Goal: Navigation & Orientation: Go to known website

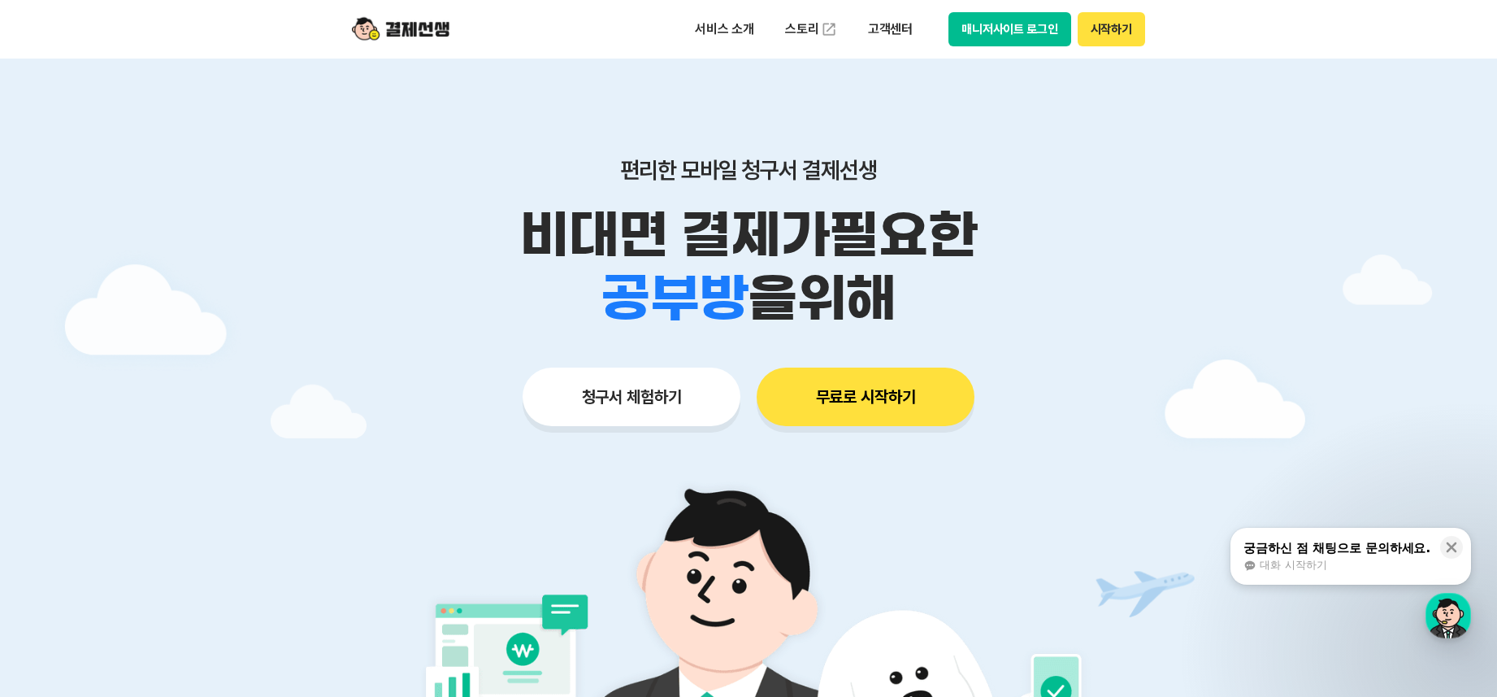
click at [1122, 24] on button "시작하기" at bounding box center [1111, 29] width 67 height 34
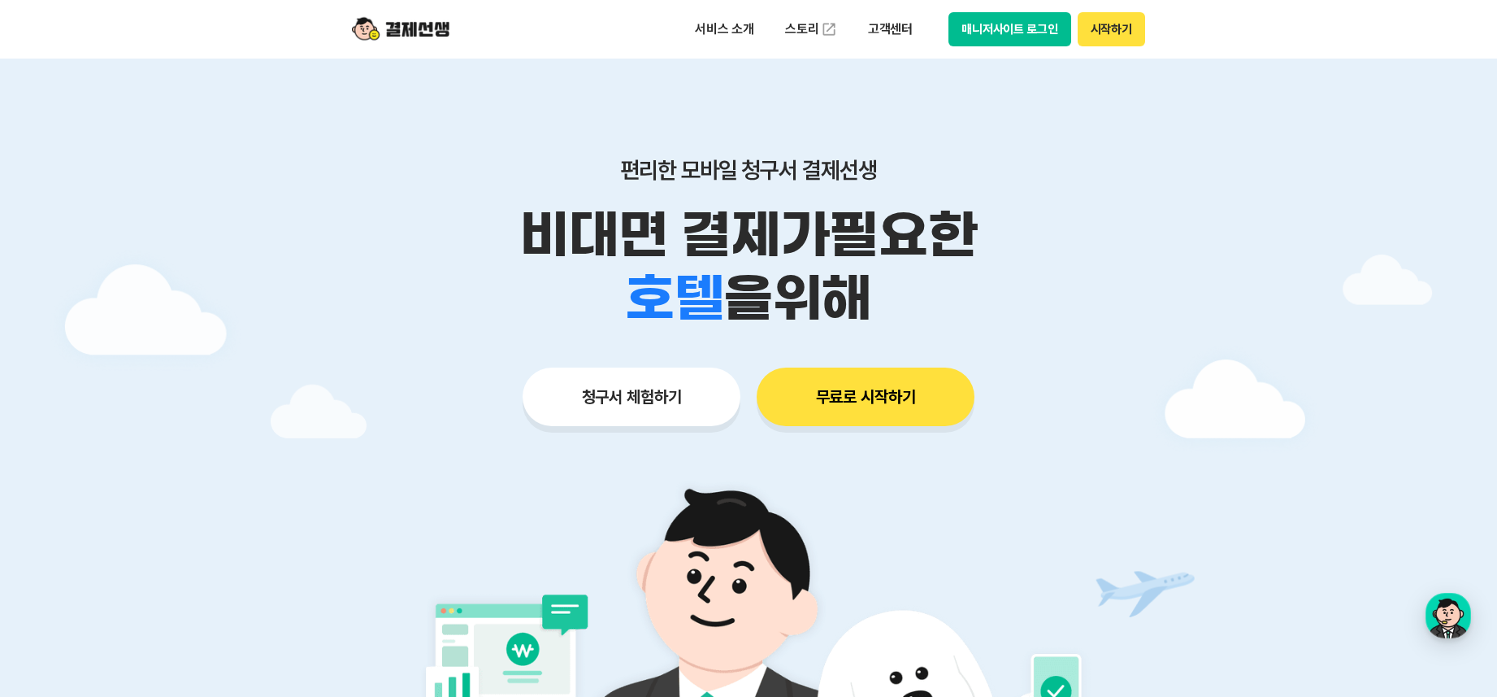
click at [1116, 33] on button "시작하기" at bounding box center [1111, 29] width 67 height 34
click at [1027, 41] on button "매니저사이트 로그인" at bounding box center [1010, 29] width 123 height 34
click at [1043, 19] on button "매니저사이트 로그인" at bounding box center [1010, 29] width 123 height 34
